Goal: Information Seeking & Learning: Learn about a topic

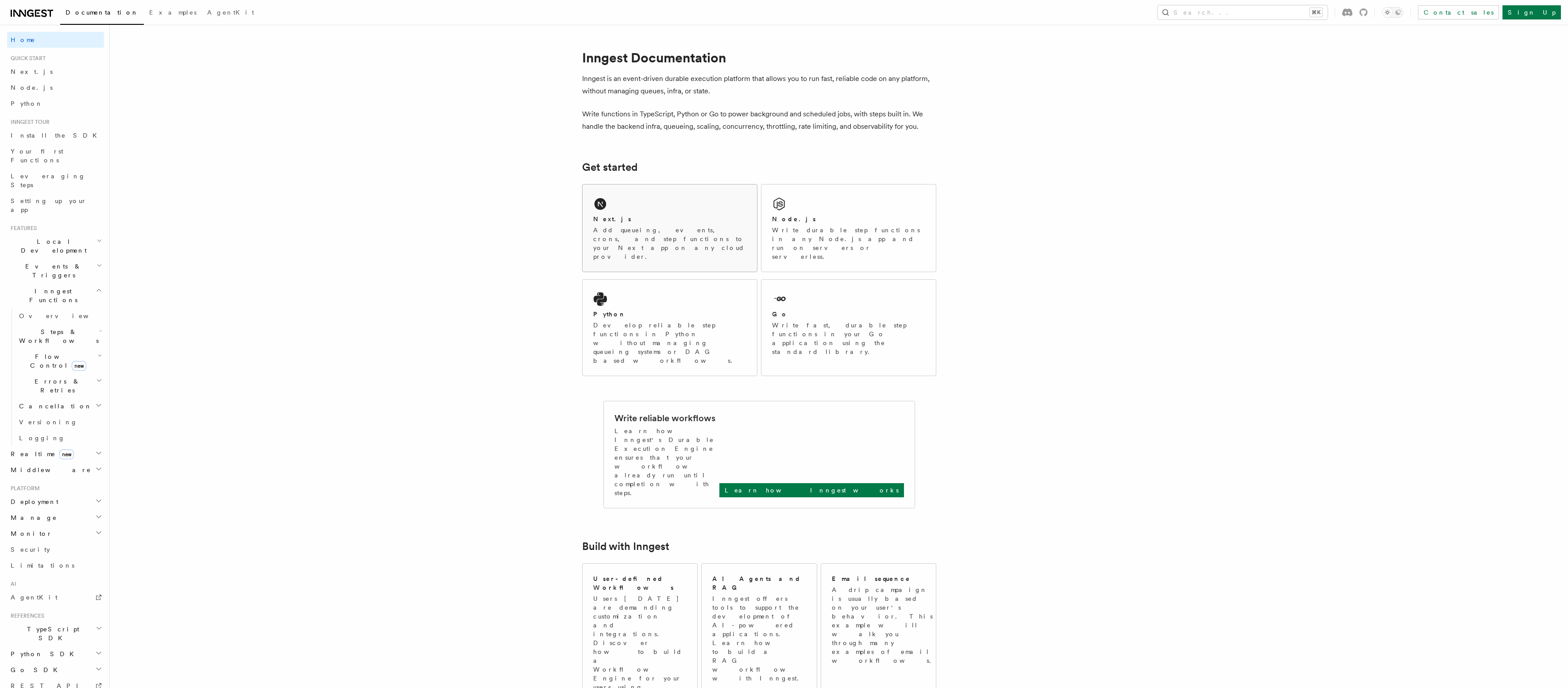
click at [598, 218] on h2 "Next.js" at bounding box center [612, 219] width 38 height 9
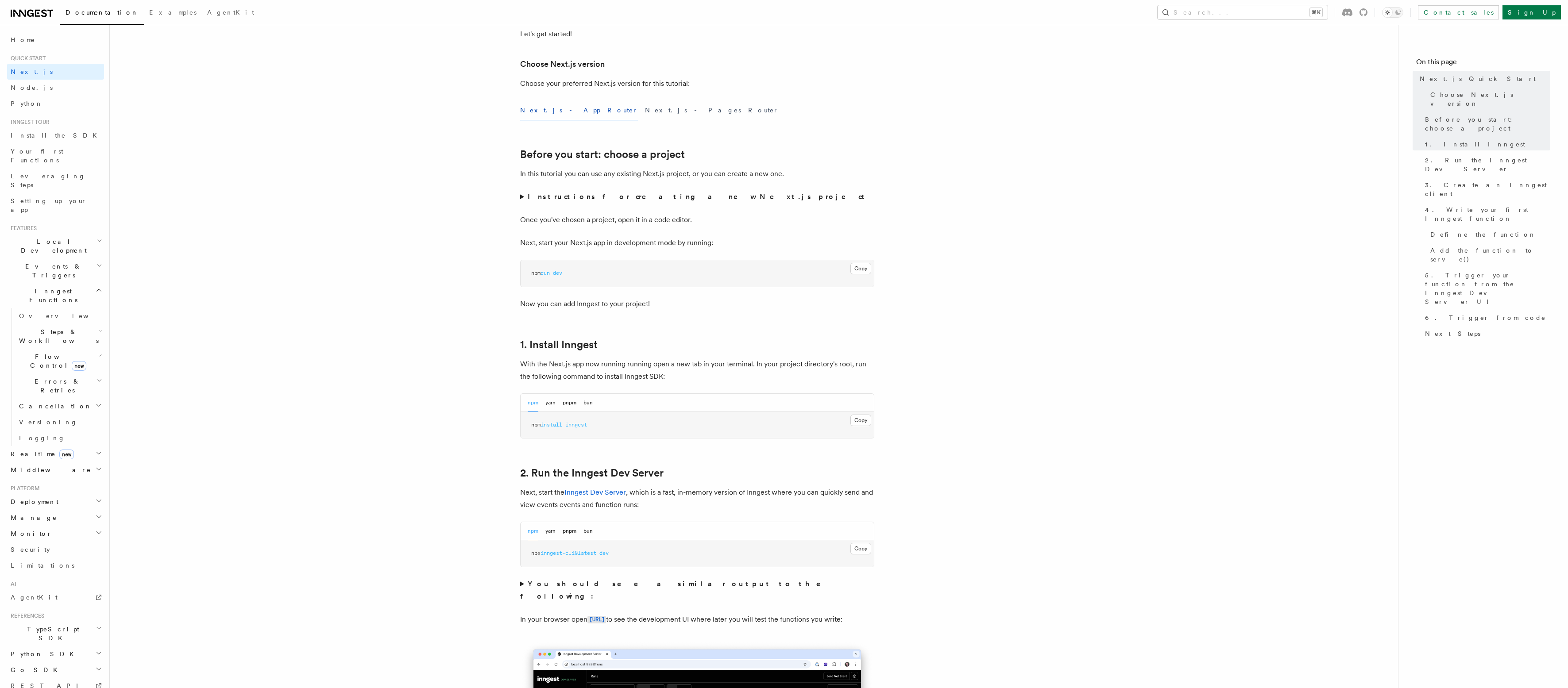
scroll to position [191, 0]
click at [570, 195] on strong "Instructions for creating a new Next.js project" at bounding box center [698, 195] width 340 height 9
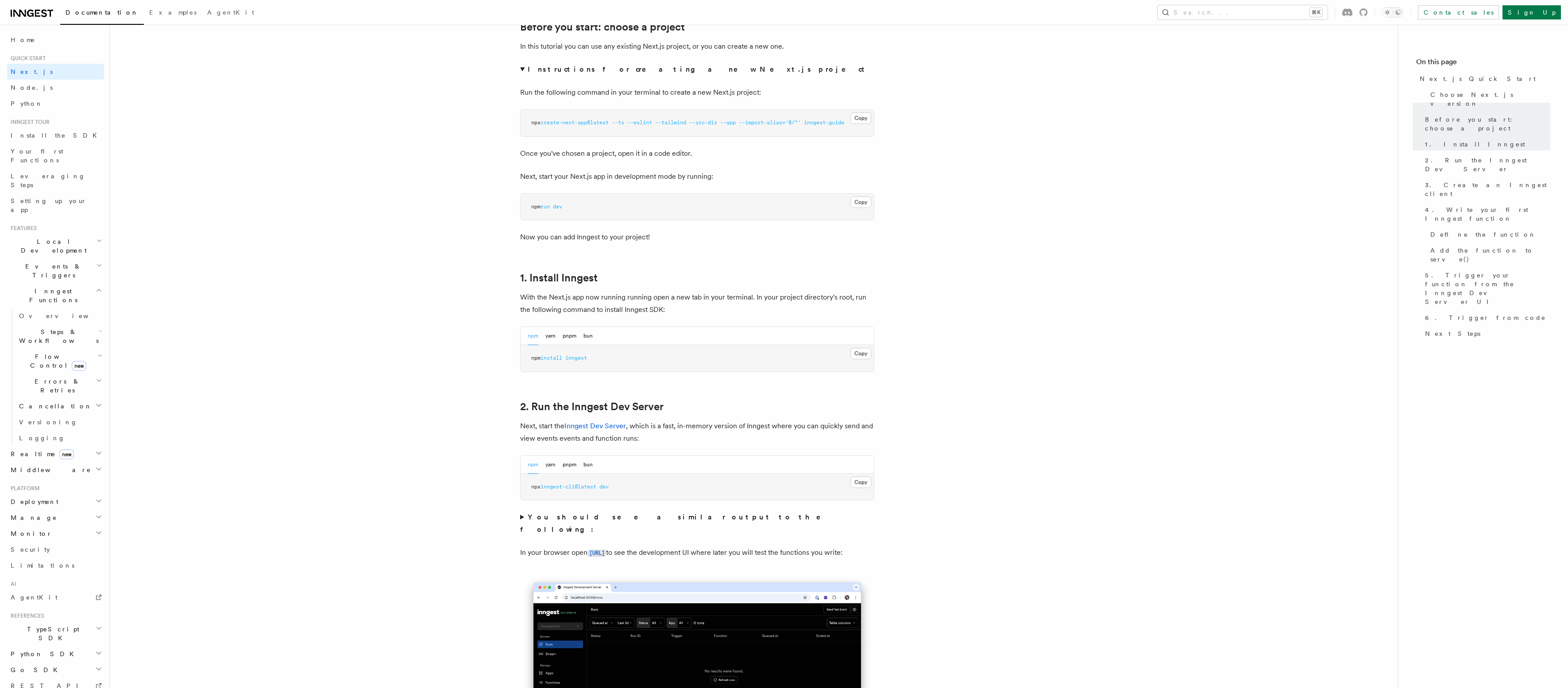
scroll to position [318, 0]
click at [591, 336] on button "bun" at bounding box center [588, 336] width 9 height 18
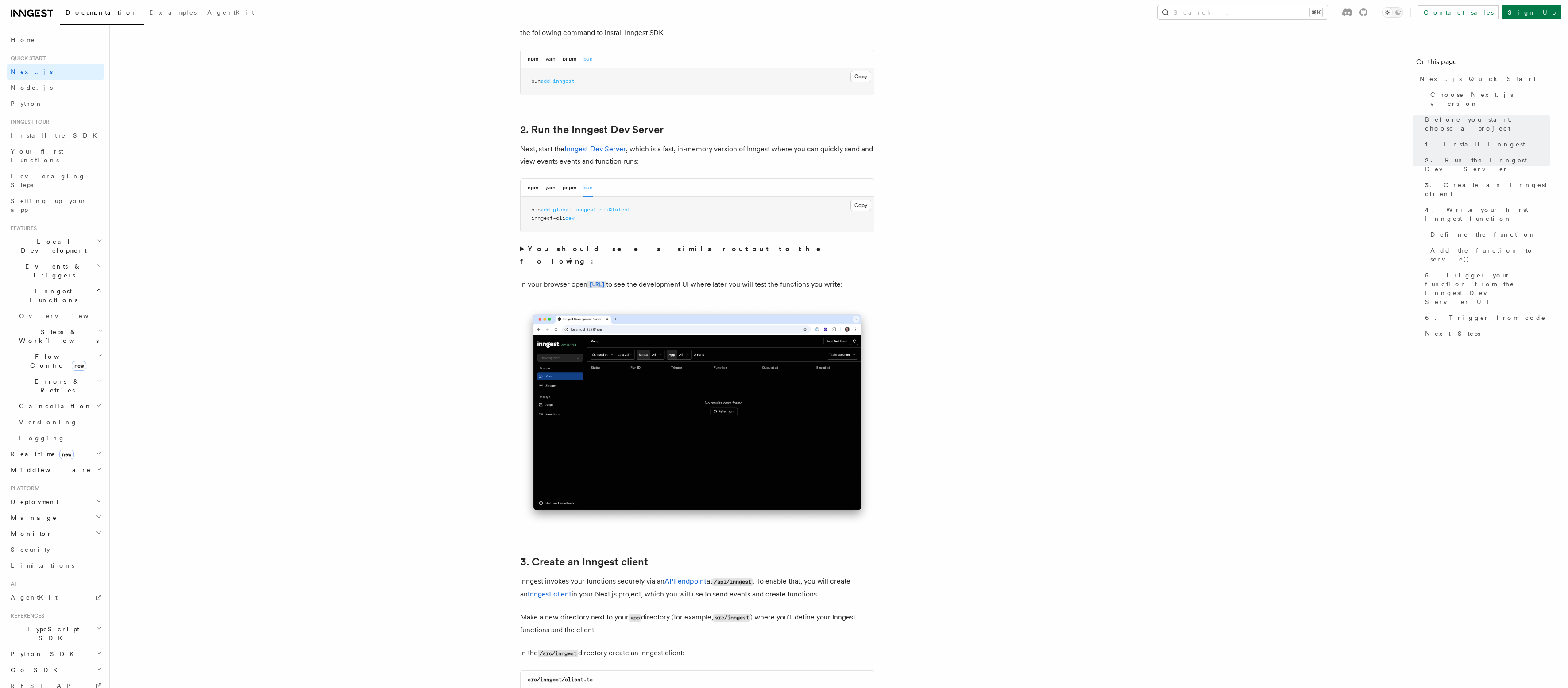
scroll to position [600, 0]
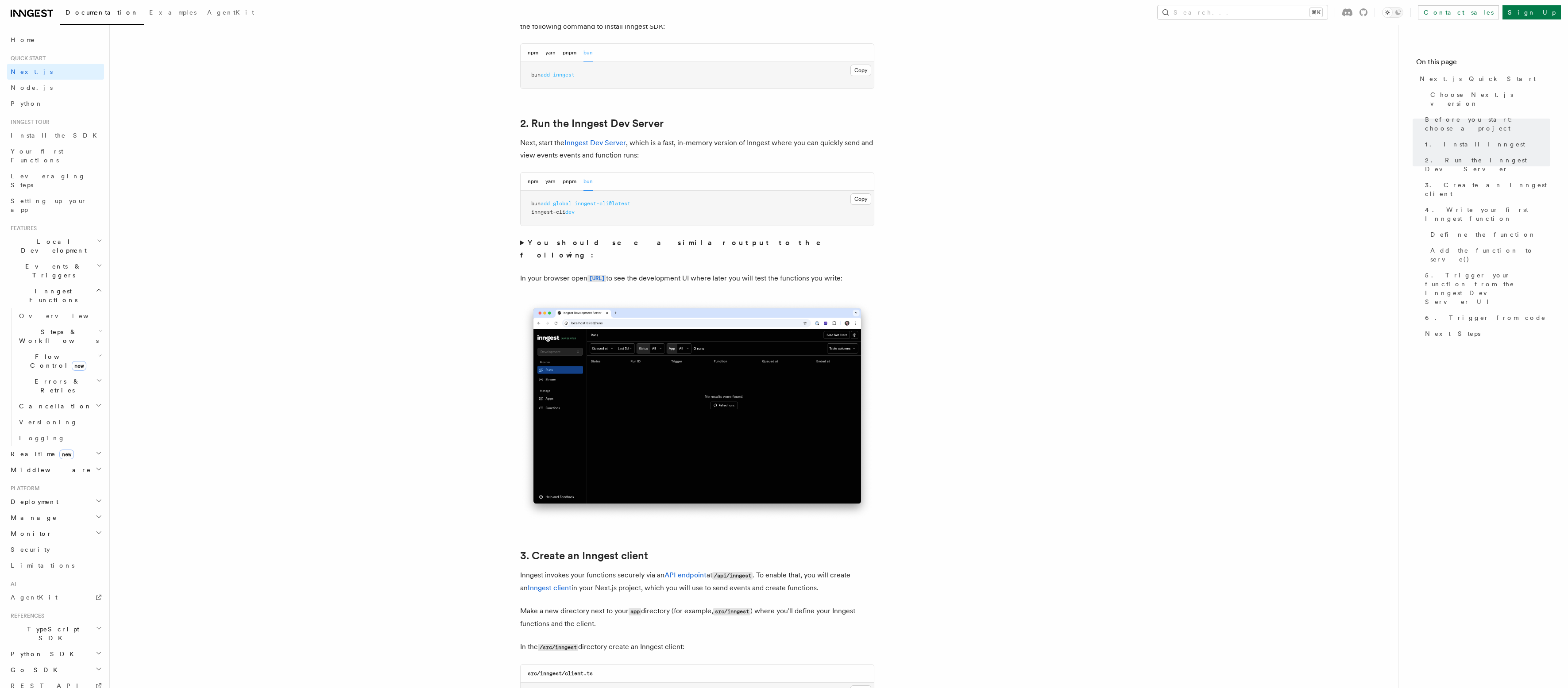
click at [521, 243] on summary "You should see a similar output to the following:" at bounding box center [698, 249] width 354 height 25
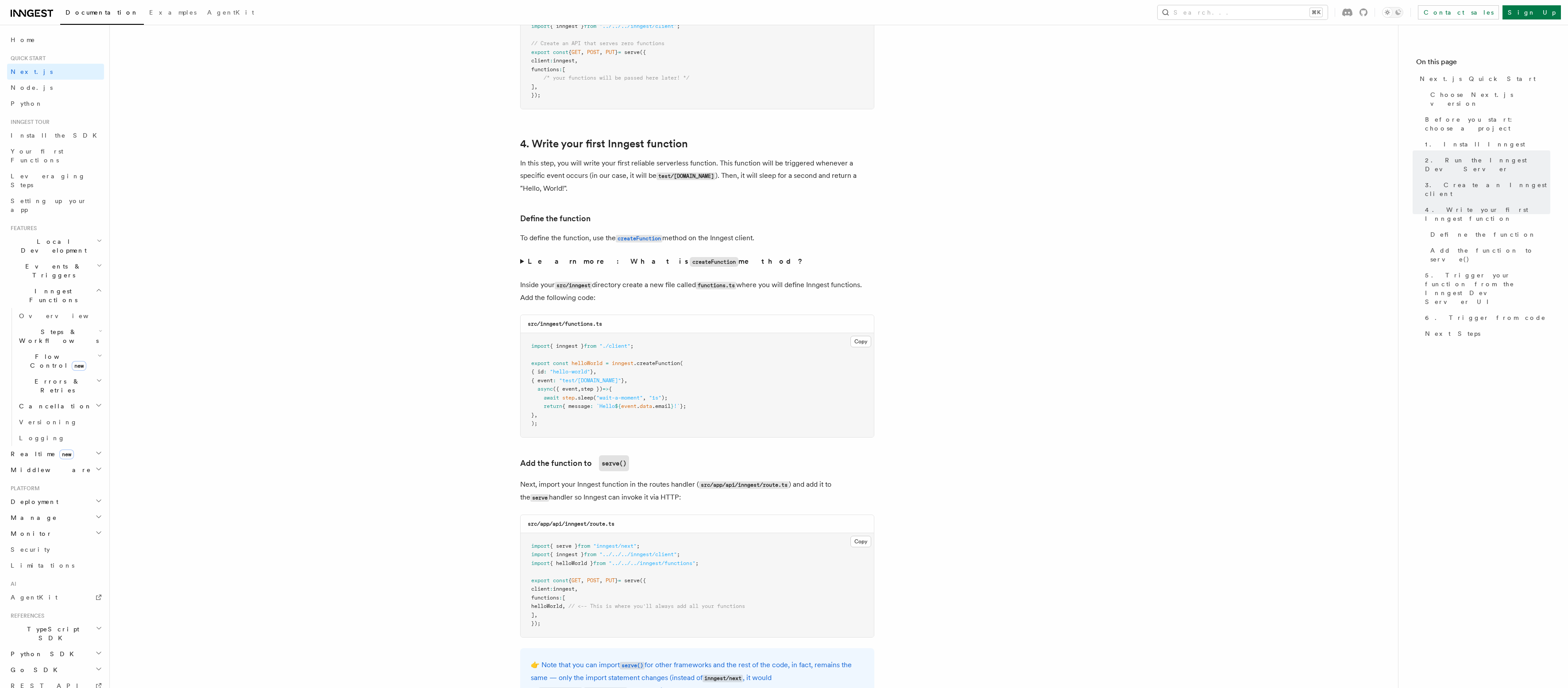
scroll to position [1591, 0]
click at [520, 257] on summary "Learn more: What is createFunction method?" at bounding box center [698, 260] width 354 height 13
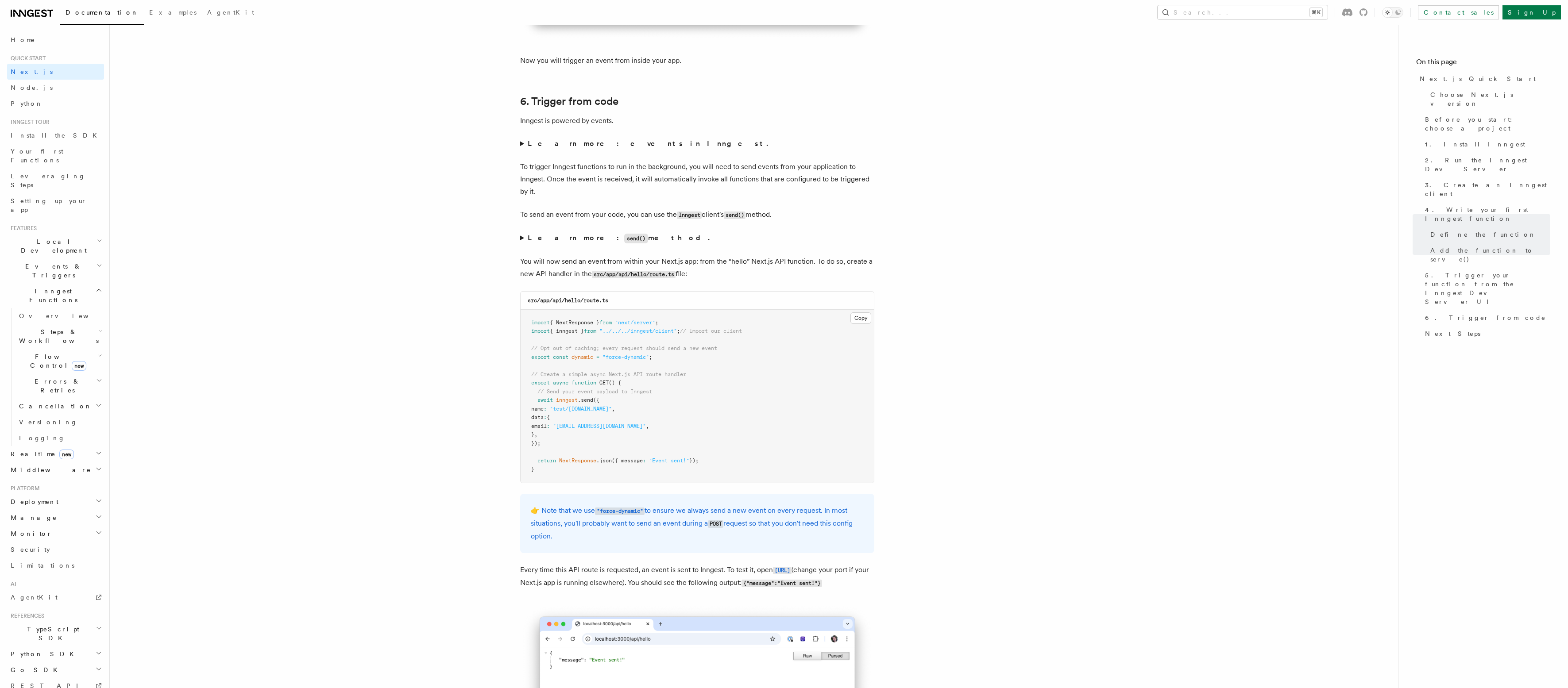
scroll to position [4835, 0]
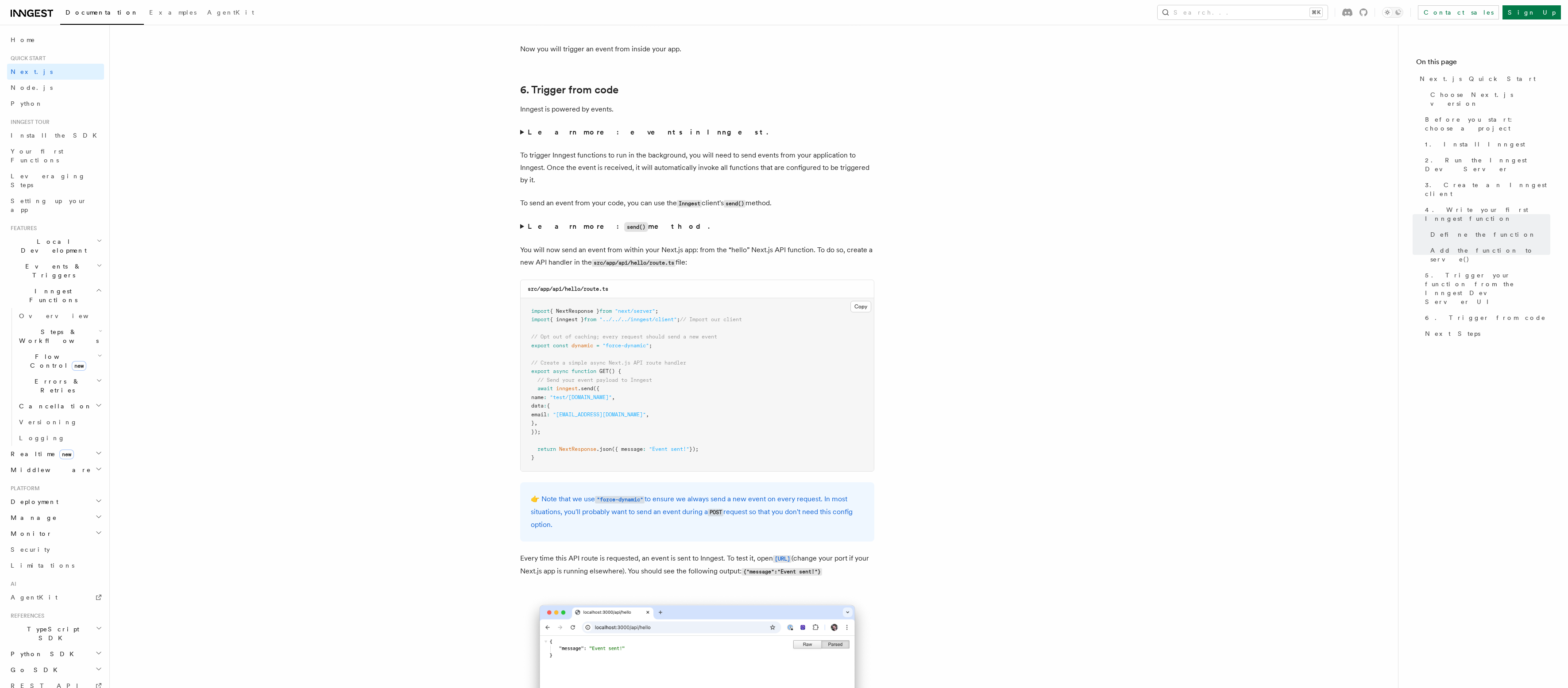
click at [521, 131] on summary "Learn more: events in Inngest." at bounding box center [698, 132] width 354 height 12
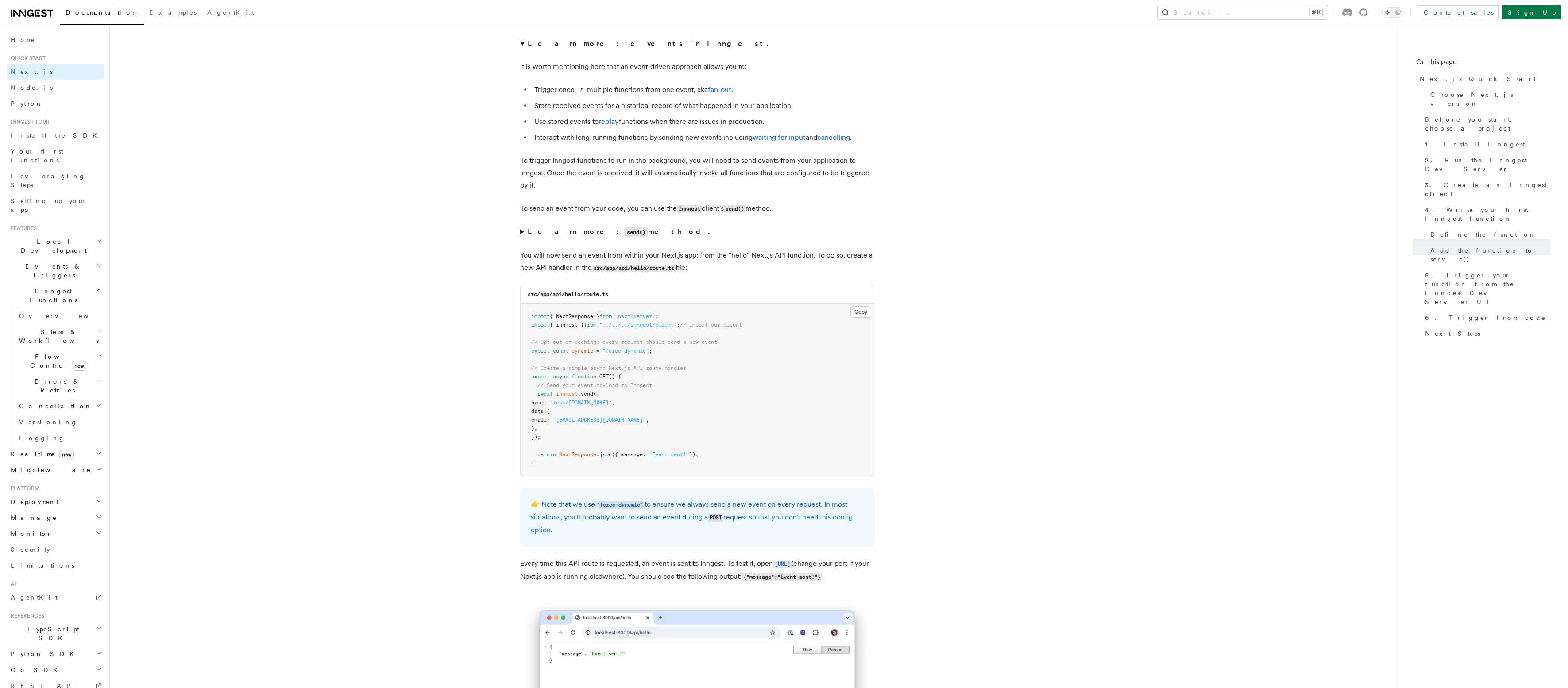
scroll to position [4923, 0]
click at [520, 231] on summary "Learn more: send() method." at bounding box center [698, 232] width 354 height 13
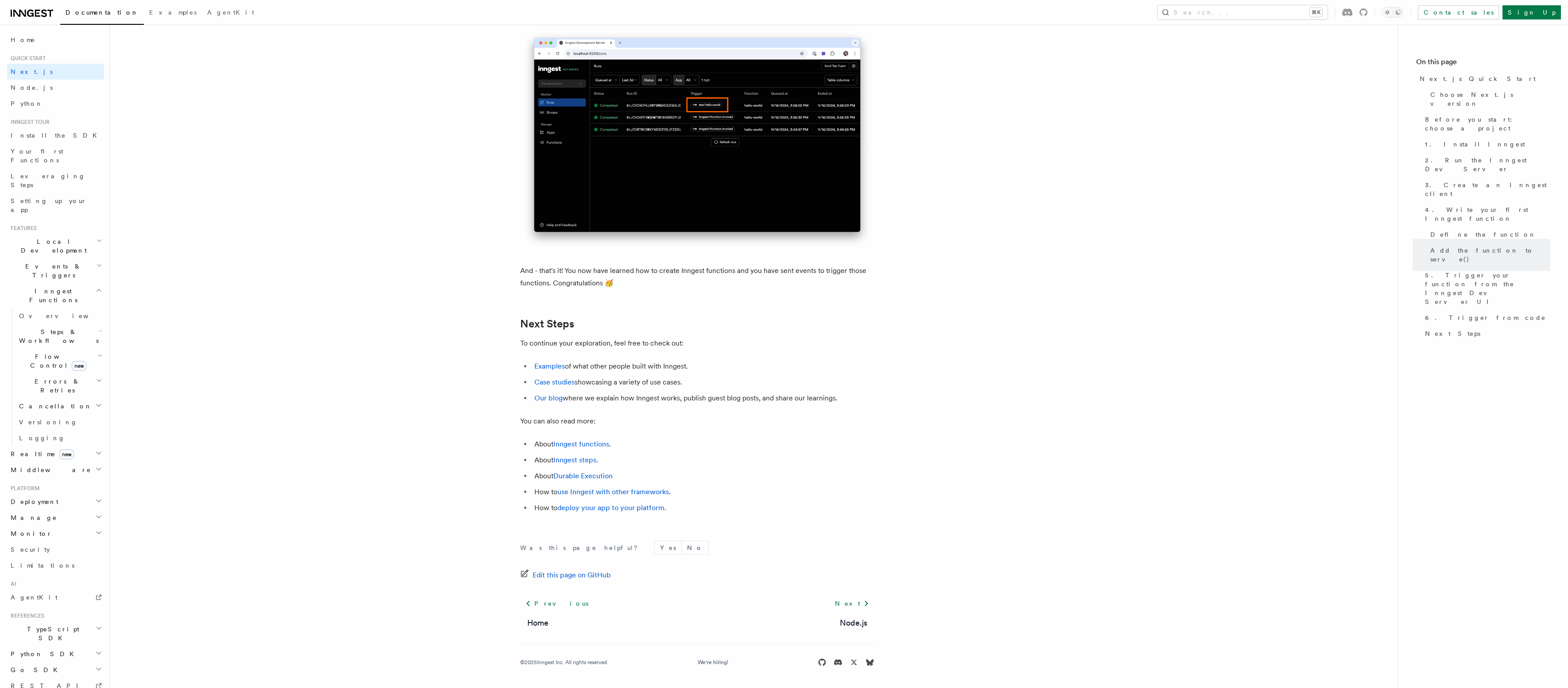
scroll to position [5869, 0]
click at [581, 476] on link "Durable Execution" at bounding box center [583, 476] width 59 height 9
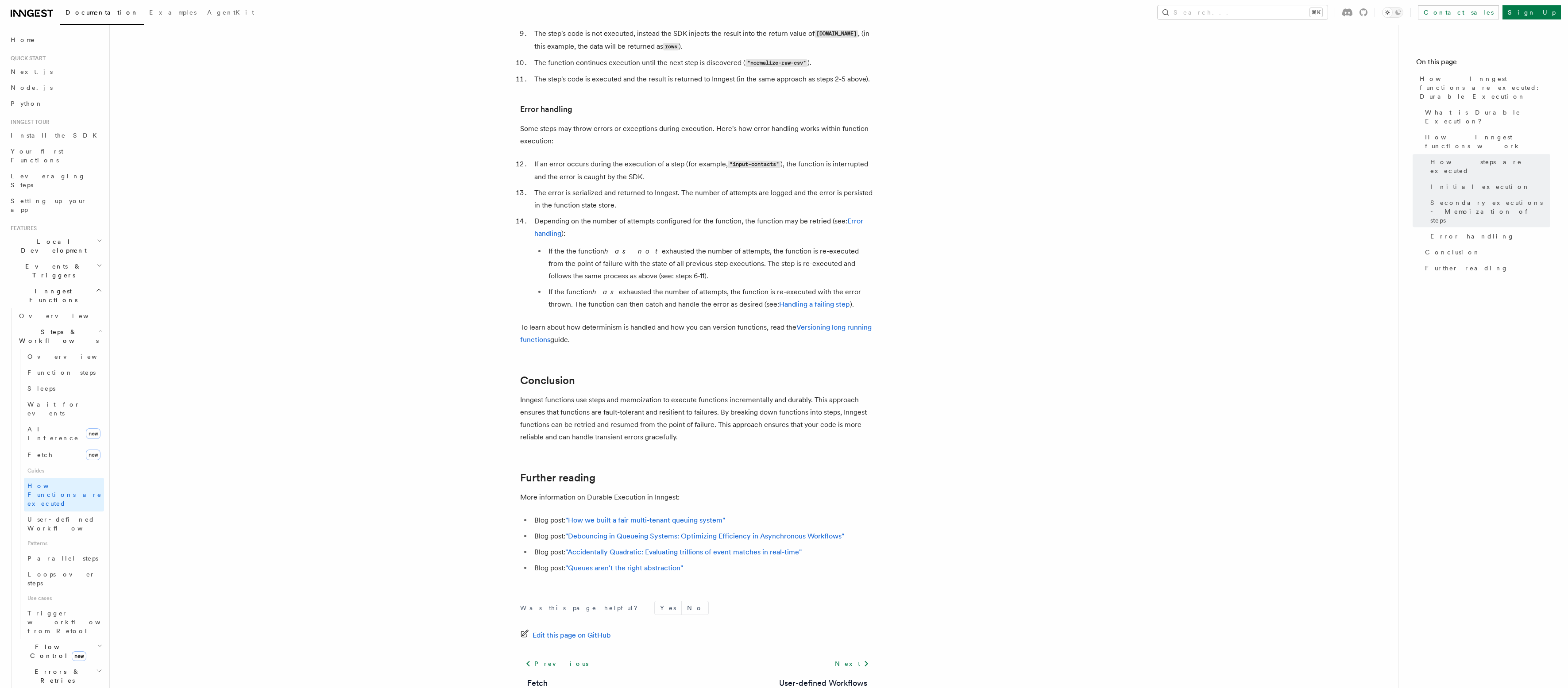
scroll to position [1407, 0]
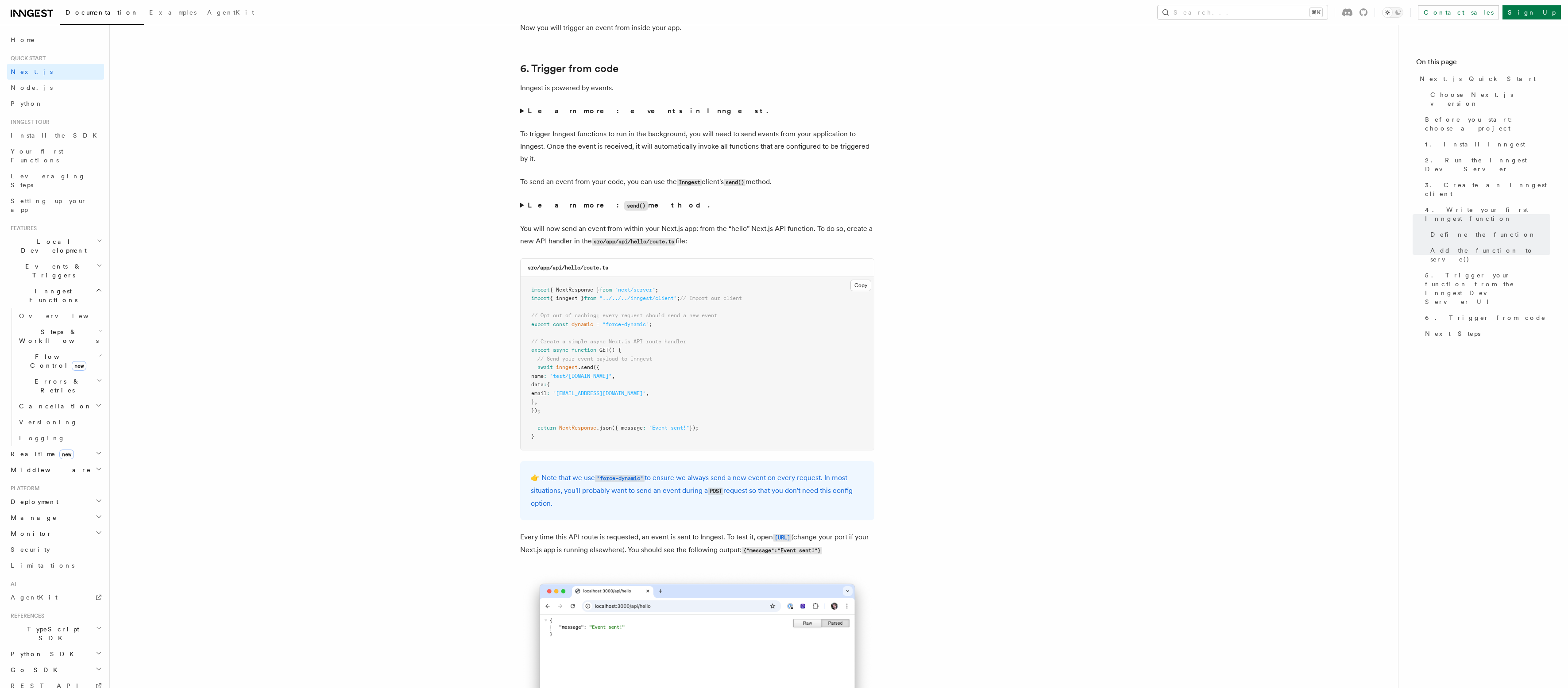
scroll to position [4458, 0]
click at [30, 352] on span "Flow Control new" at bounding box center [56, 361] width 82 height 18
click at [46, 378] on span "Overview" at bounding box center [73, 381] width 91 height 7
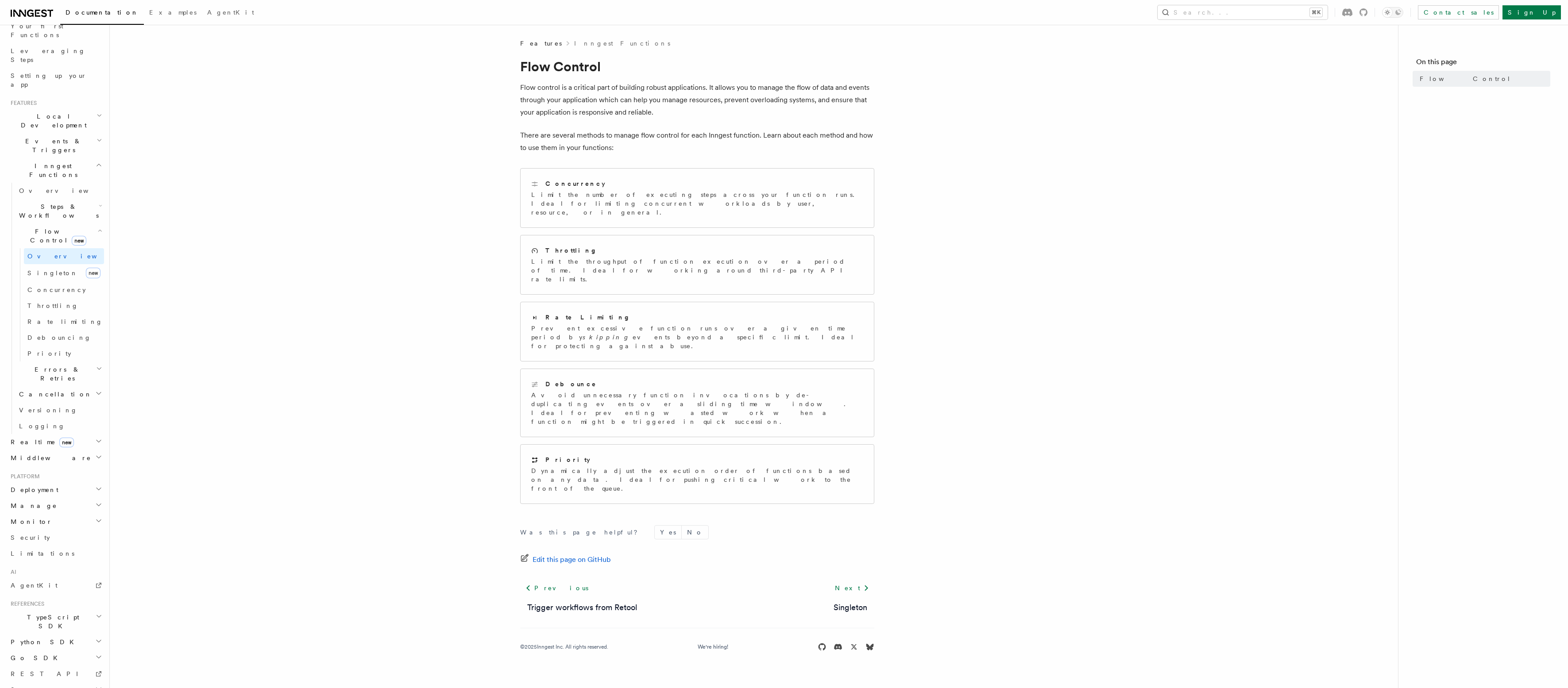
scroll to position [133, 0]
click at [22, 574] on span "AgentKit" at bounding box center [33, 577] width 47 height 7
